Goal: Task Accomplishment & Management: Manage account settings

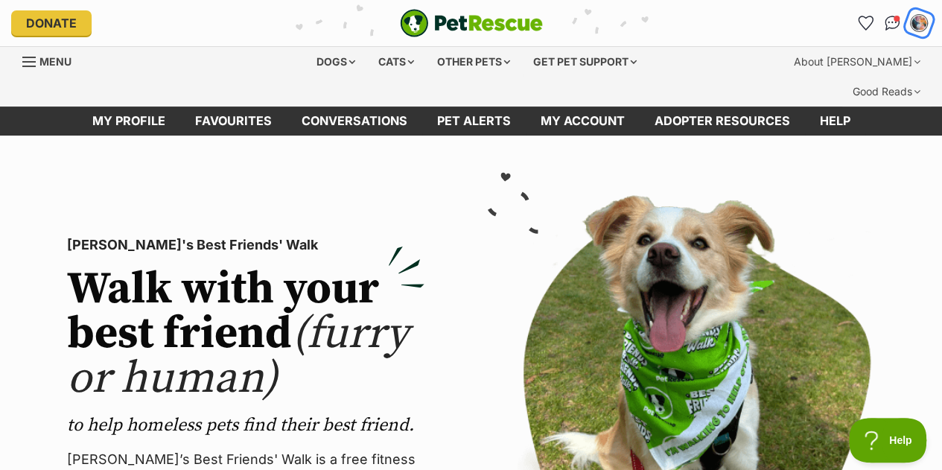
click at [918, 17] on img "My account" at bounding box center [918, 22] width 19 height 19
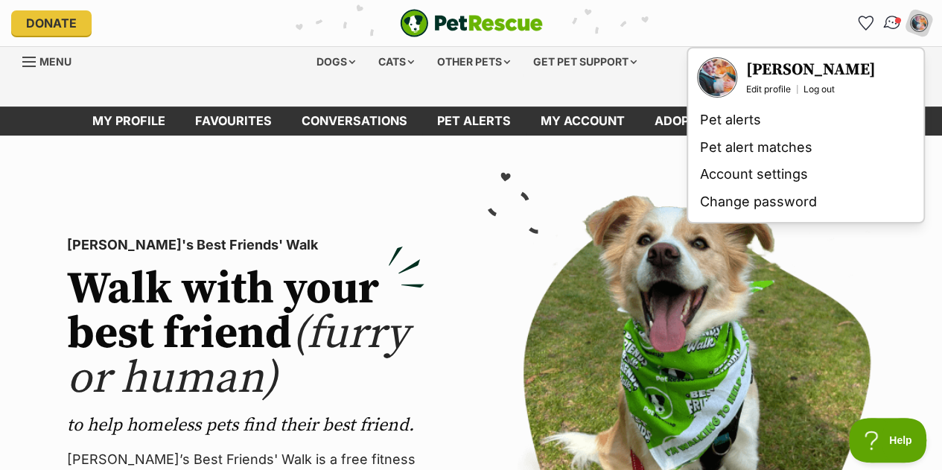
click at [887, 19] on img "Conversations" at bounding box center [893, 22] width 20 height 19
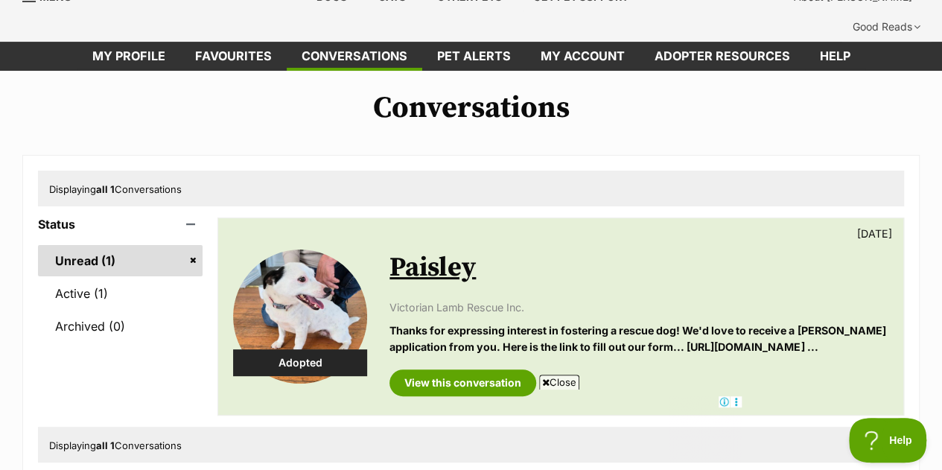
scroll to position [20, 0]
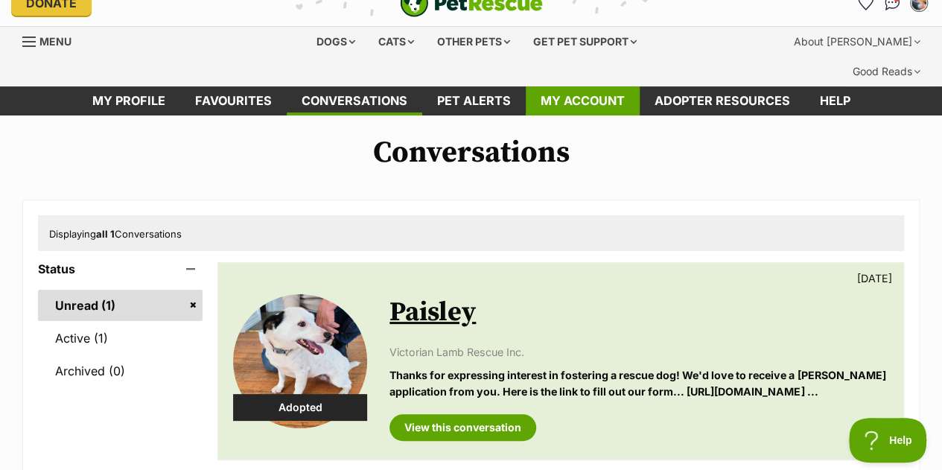
click at [589, 86] on link "My account" at bounding box center [583, 100] width 114 height 29
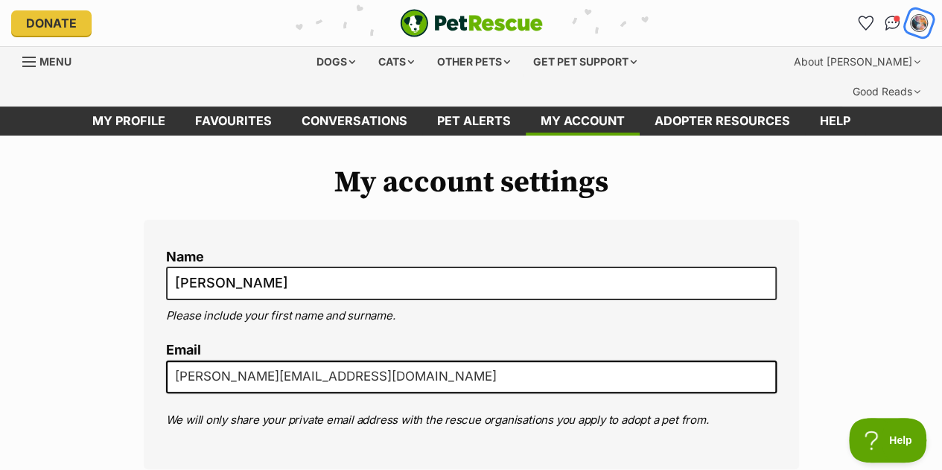
click at [919, 21] on img "My account" at bounding box center [918, 22] width 19 height 19
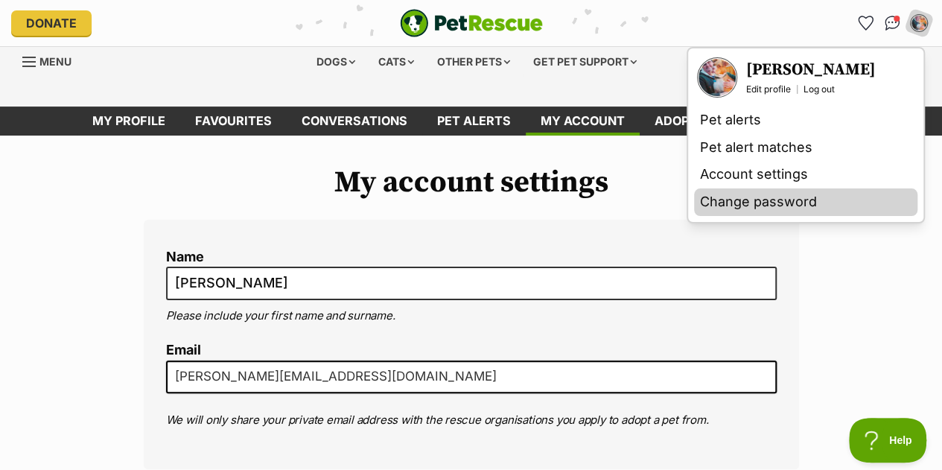
click at [813, 200] on link "Change password" at bounding box center [805, 202] width 223 height 28
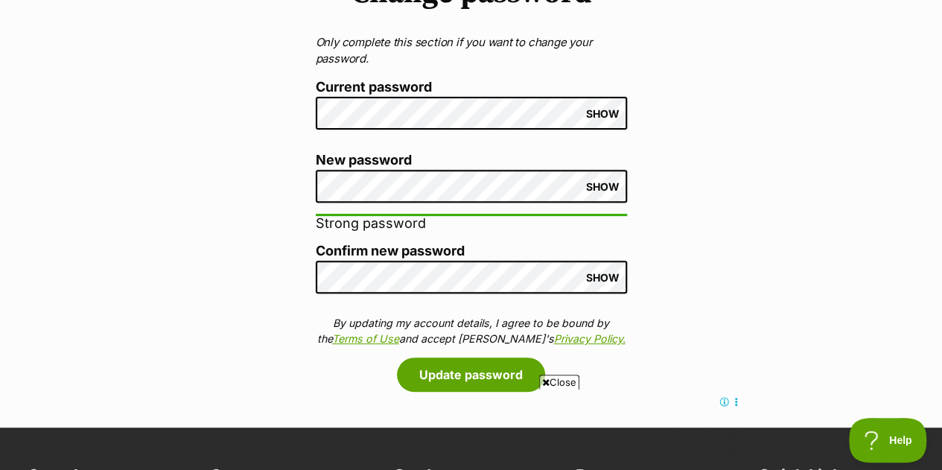
scroll to position [200, 0]
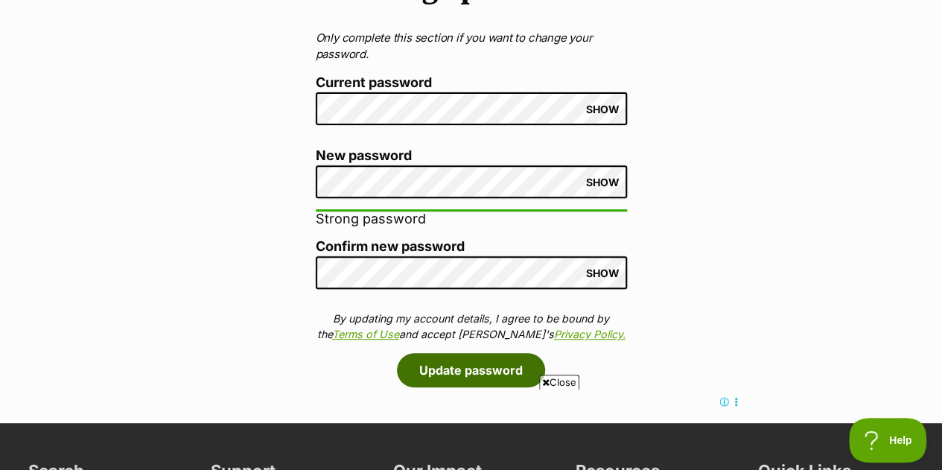
click at [442, 353] on button "Update password" at bounding box center [471, 370] width 148 height 34
